Goal: Complete application form

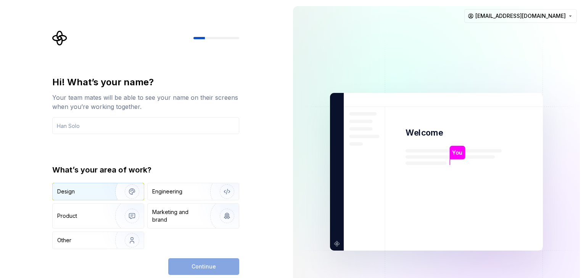
click at [67, 196] on div "Design" at bounding box center [98, 191] width 91 height 17
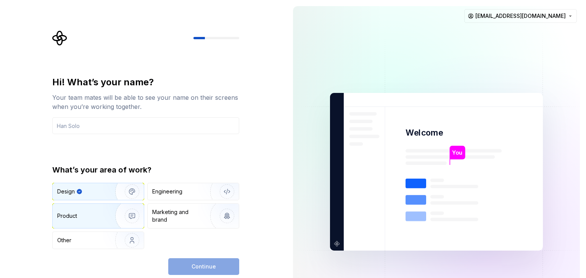
click at [83, 226] on div "Product" at bounding box center [98, 216] width 91 height 24
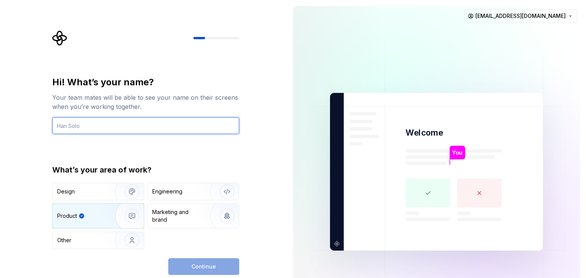
click at [101, 130] on input "text" at bounding box center [145, 125] width 187 height 17
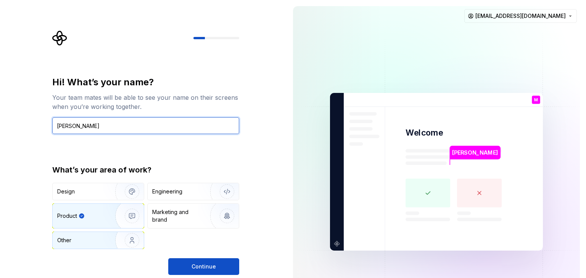
type input "Mounesh"
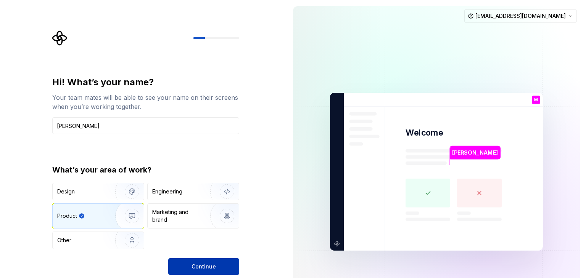
click at [207, 263] on span "Continue" at bounding box center [203, 267] width 24 height 8
click at [92, 192] on div "Design" at bounding box center [81, 192] width 48 height 8
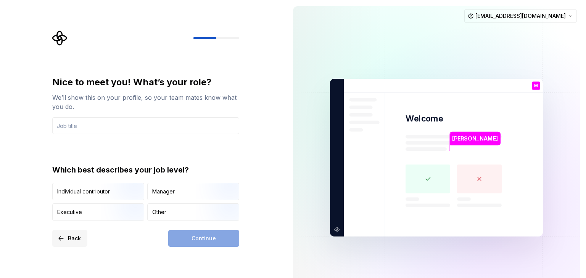
click at [67, 238] on button "Back" at bounding box center [69, 238] width 35 height 17
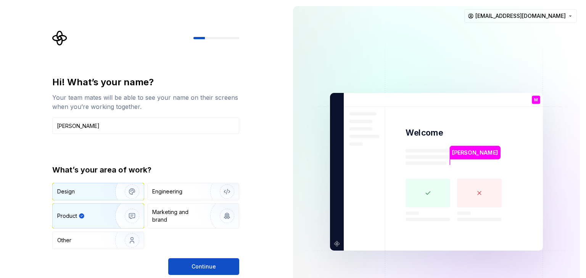
click at [96, 192] on div "Design" at bounding box center [81, 192] width 48 height 8
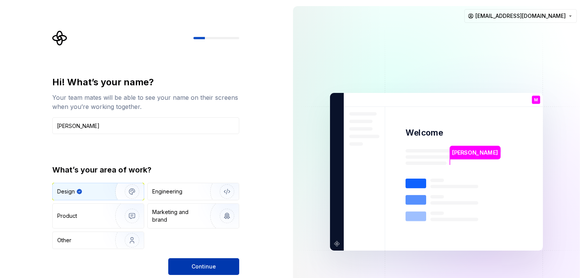
click at [223, 270] on button "Continue" at bounding box center [203, 267] width 71 height 17
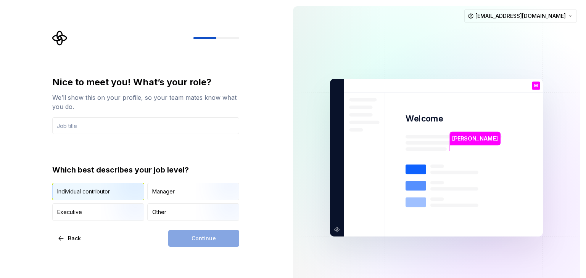
click at [119, 191] on img "button" at bounding box center [125, 201] width 49 height 51
click at [66, 36] on icon "Supernova Logo" at bounding box center [59, 38] width 14 height 14
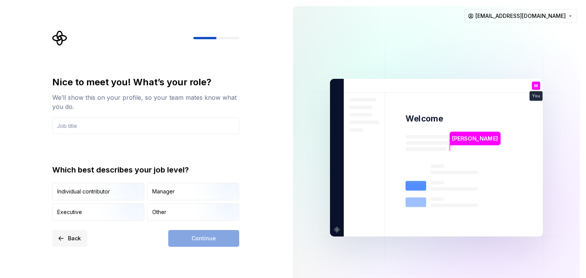
click at [73, 238] on span "Back" at bounding box center [74, 239] width 13 height 8
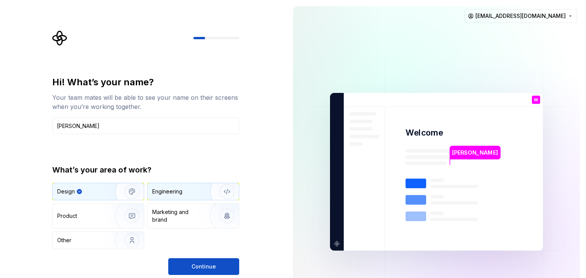
click at [213, 189] on img "button" at bounding box center [222, 191] width 49 height 51
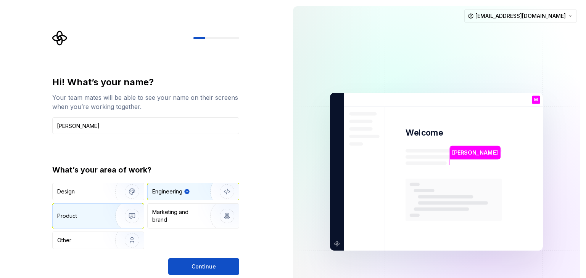
click at [130, 215] on img "button" at bounding box center [127, 216] width 49 height 51
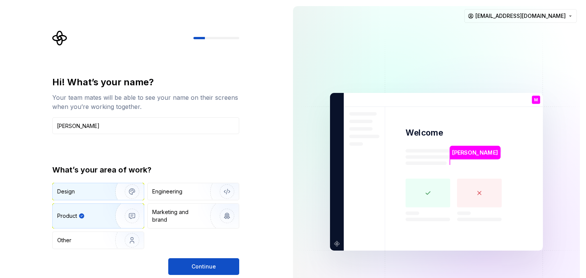
click at [88, 189] on div "Design" at bounding box center [81, 192] width 48 height 8
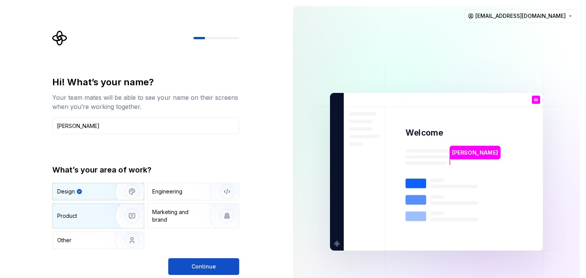
click at [103, 214] on img "button" at bounding box center [127, 216] width 49 height 51
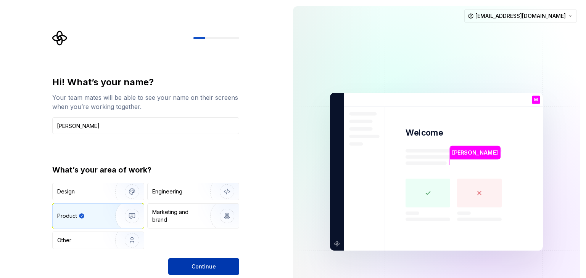
click at [213, 267] on span "Continue" at bounding box center [203, 267] width 24 height 8
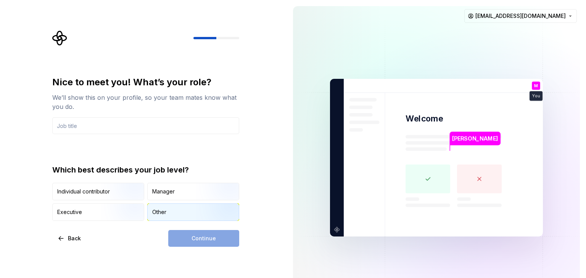
click at [162, 217] on div "Other" at bounding box center [193, 212] width 91 height 17
click at [76, 191] on div "Individual contributor" at bounding box center [83, 192] width 53 height 8
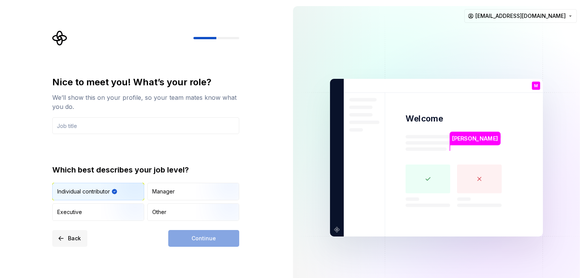
click at [67, 235] on button "Back" at bounding box center [69, 238] width 35 height 17
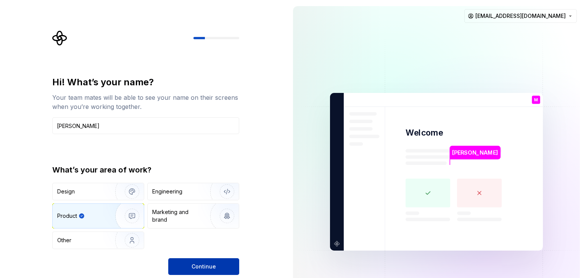
click at [196, 267] on span "Continue" at bounding box center [203, 267] width 24 height 8
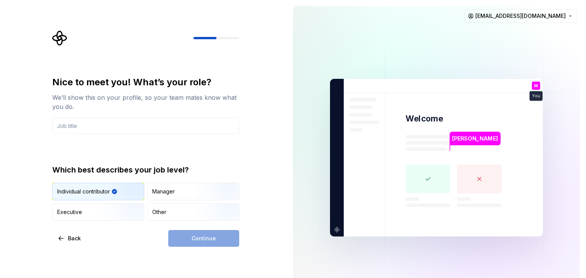
type input "D"
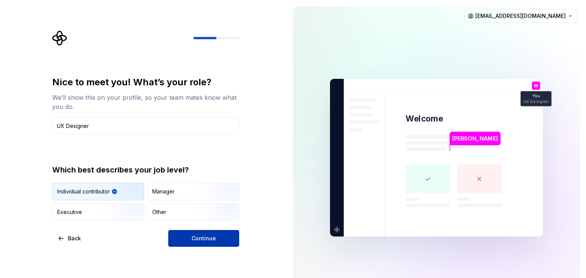
type input "UX Designer"
click at [220, 233] on button "Continue" at bounding box center [203, 238] width 71 height 17
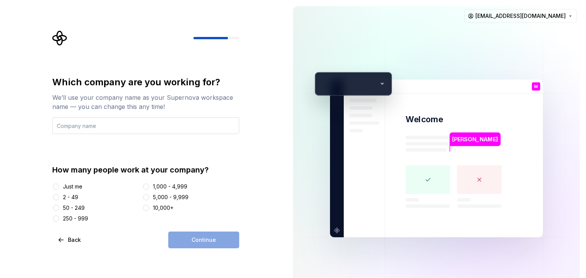
click at [175, 129] on input "text" at bounding box center [145, 125] width 187 height 17
type input "ThinkGears"
click at [75, 198] on div "2 - 49" at bounding box center [70, 198] width 15 height 8
click at [59, 198] on button "2 - 49" at bounding box center [56, 197] width 6 height 6
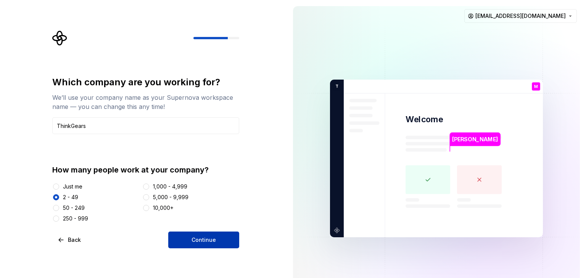
click at [194, 239] on span "Continue" at bounding box center [203, 240] width 24 height 8
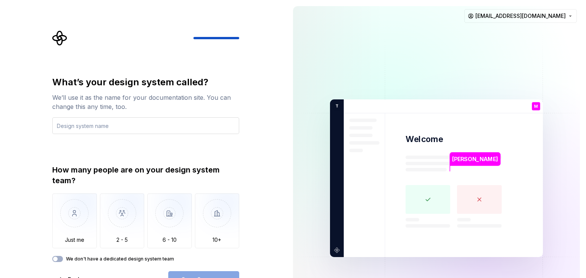
click at [160, 130] on input "text" at bounding box center [145, 125] width 187 height 17
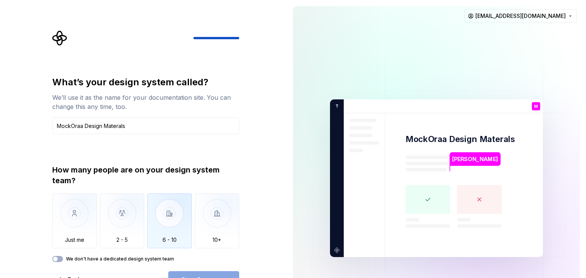
type input "MockOraa Design Materals"
click at [177, 215] on img "button" at bounding box center [169, 219] width 45 height 51
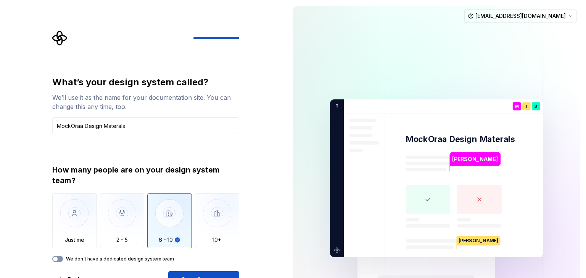
click at [59, 260] on button "We don't have a dedicated design system team" at bounding box center [57, 259] width 11 height 6
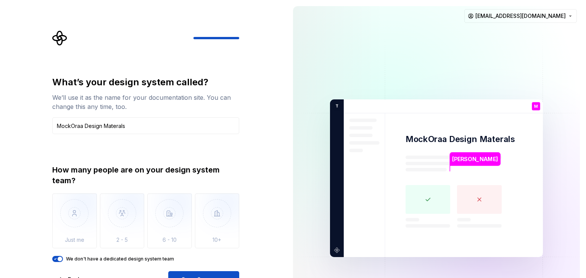
click at [61, 262] on div "What’s your design system called? We’ll use it as the name for your documentati…" at bounding box center [145, 182] width 187 height 212
click at [59, 260] on span "button" at bounding box center [60, 259] width 5 height 5
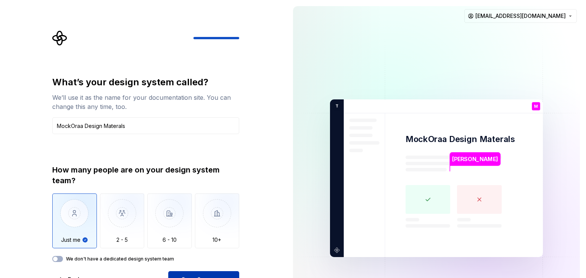
click at [217, 275] on button "Open Supernova" at bounding box center [203, 279] width 71 height 17
click at [192, 227] on div "Just me 2 - 5 6 - 10 10+" at bounding box center [145, 221] width 187 height 55
click at [180, 226] on img "button" at bounding box center [169, 219] width 45 height 51
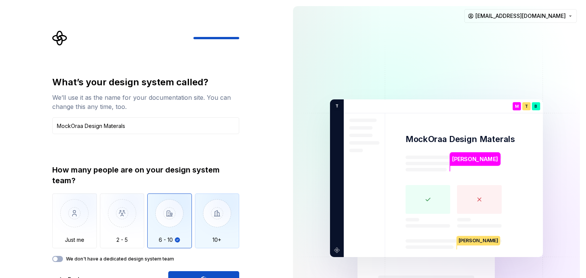
click at [204, 222] on img "button" at bounding box center [217, 219] width 45 height 51
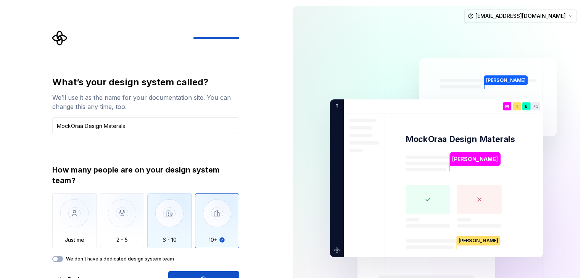
click at [165, 236] on img "button" at bounding box center [169, 219] width 45 height 51
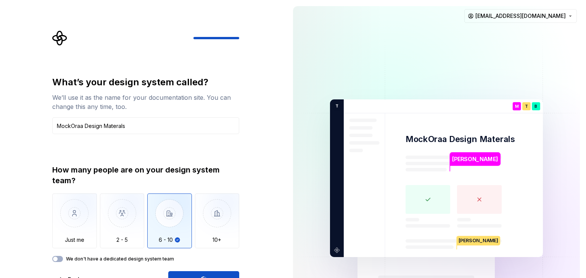
click at [202, 274] on div "Open Supernova" at bounding box center [203, 279] width 71 height 17
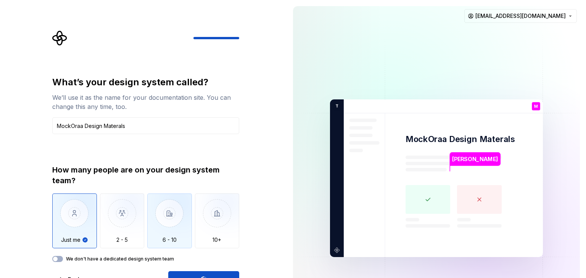
click at [182, 233] on img "button" at bounding box center [169, 219] width 45 height 51
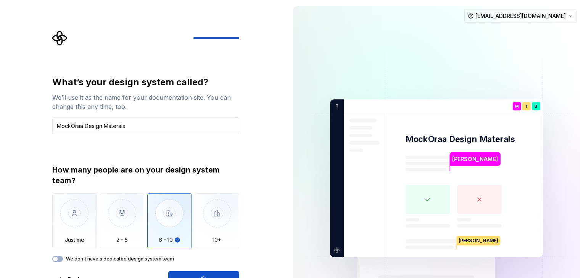
click at [214, 276] on div "Open Supernova" at bounding box center [203, 279] width 71 height 17
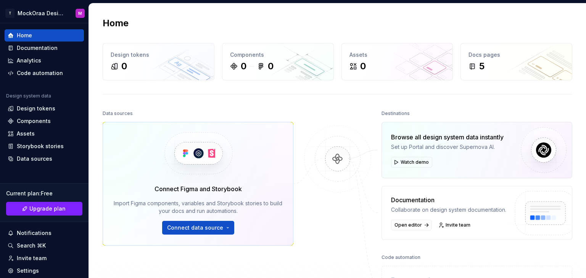
click at [302, 108] on div at bounding box center [337, 205] width 76 height 195
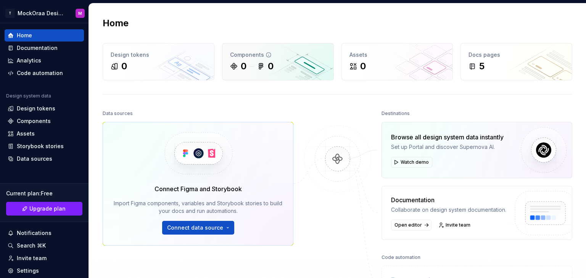
click at [262, 72] on div "Components 0 0" at bounding box center [277, 61] width 111 height 37
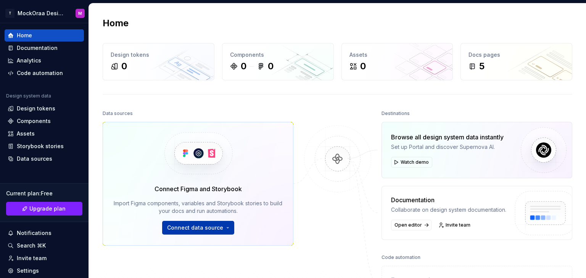
click at [215, 226] on span "Connect data source" at bounding box center [195, 228] width 56 height 8
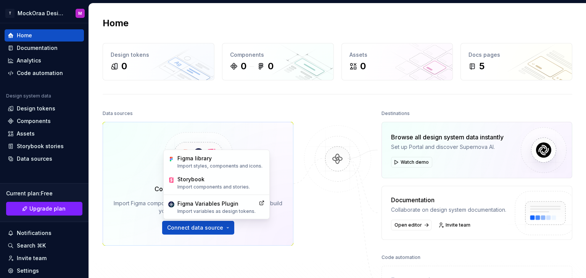
click at [306, 205] on img at bounding box center [337, 166] width 74 height 83
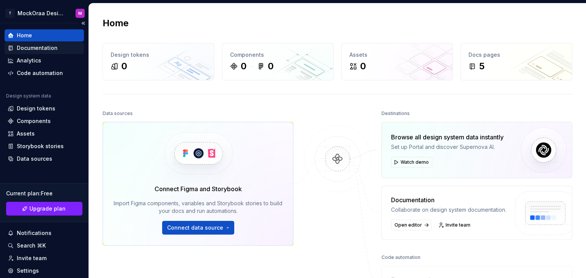
click at [37, 49] on div "Documentation" at bounding box center [37, 48] width 41 height 8
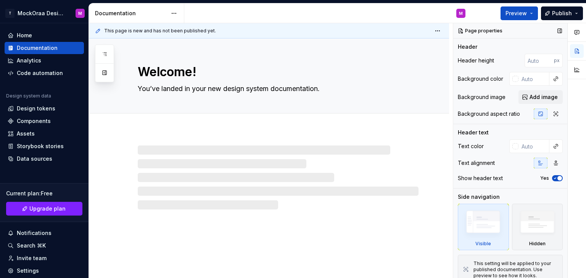
click at [506, 35] on div "Page properties" at bounding box center [510, 30] width 114 height 15
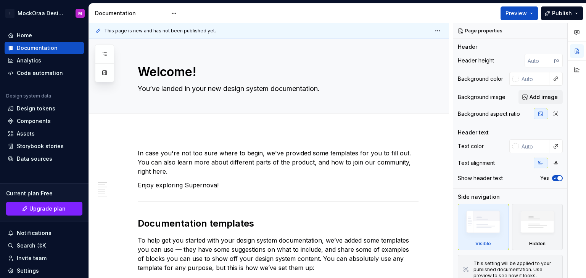
type textarea "*"
